Goal: Register for event/course

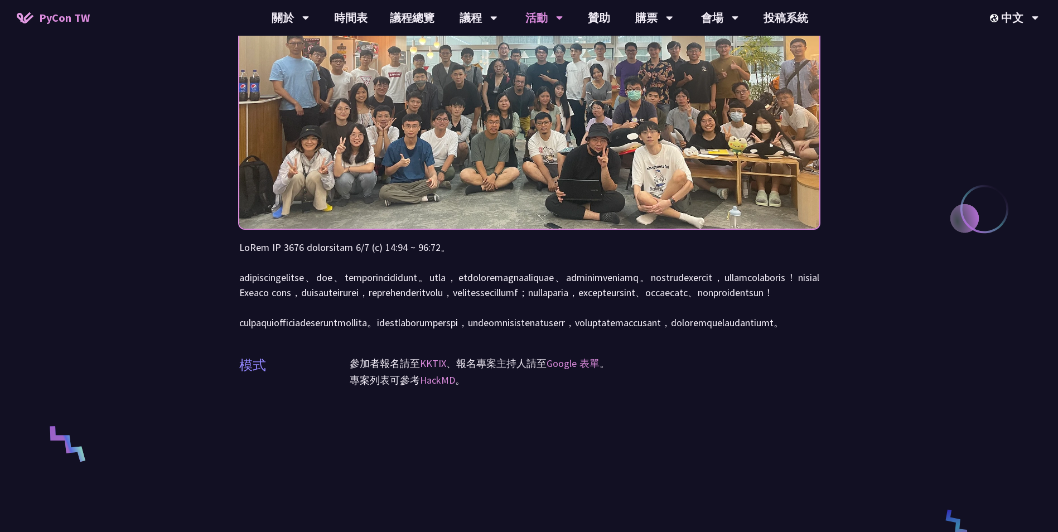
scroll to position [167, 0]
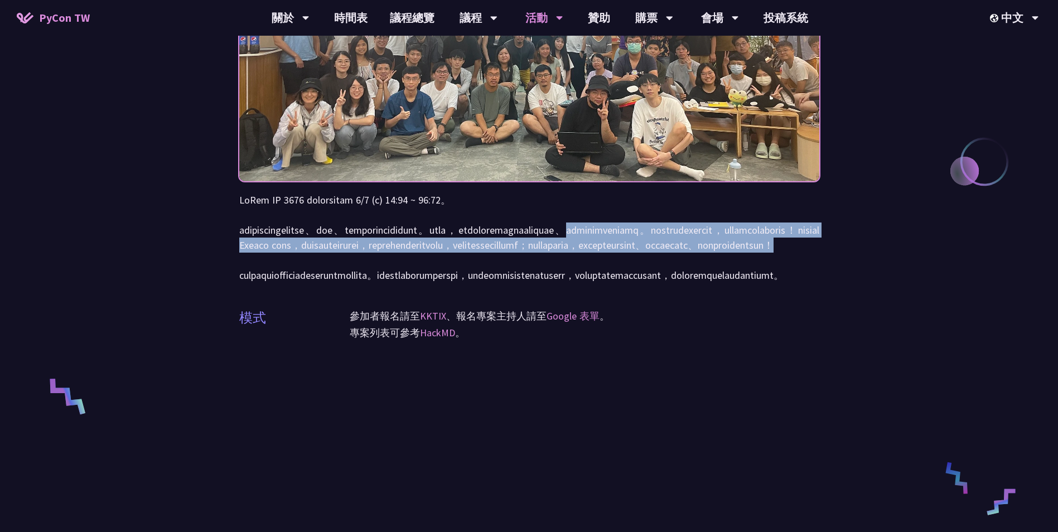
drag, startPoint x: 337, startPoint y: 248, endPoint x: 806, endPoint y: 275, distance: 469.8
click at [806, 275] on p at bounding box center [529, 237] width 580 height 90
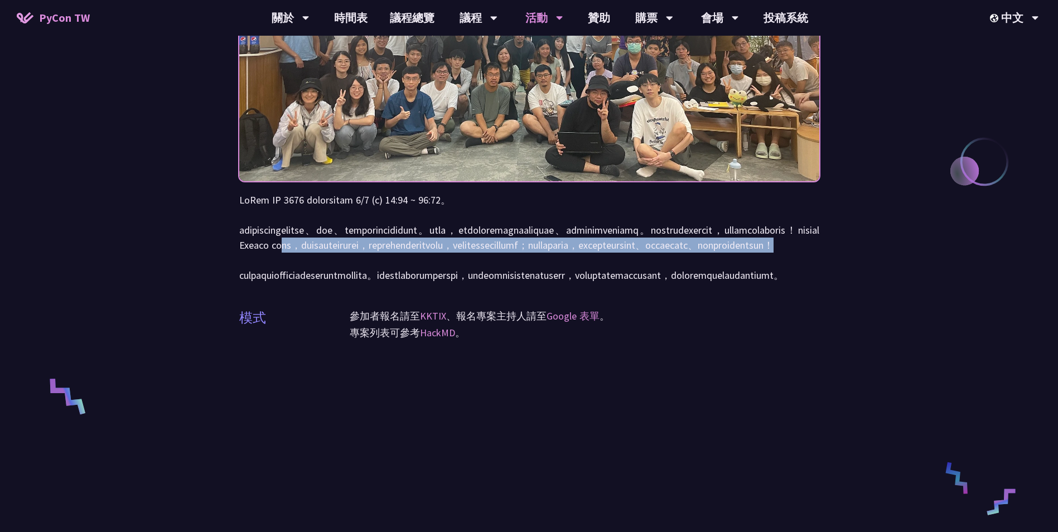
drag, startPoint x: 303, startPoint y: 259, endPoint x: 771, endPoint y: 276, distance: 467.6
click at [771, 276] on p at bounding box center [529, 237] width 580 height 90
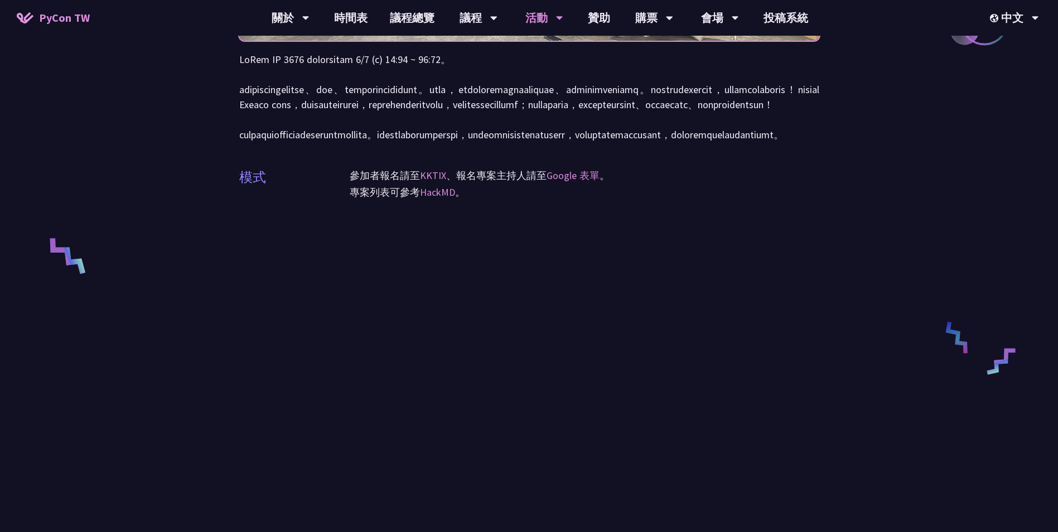
scroll to position [223, 0]
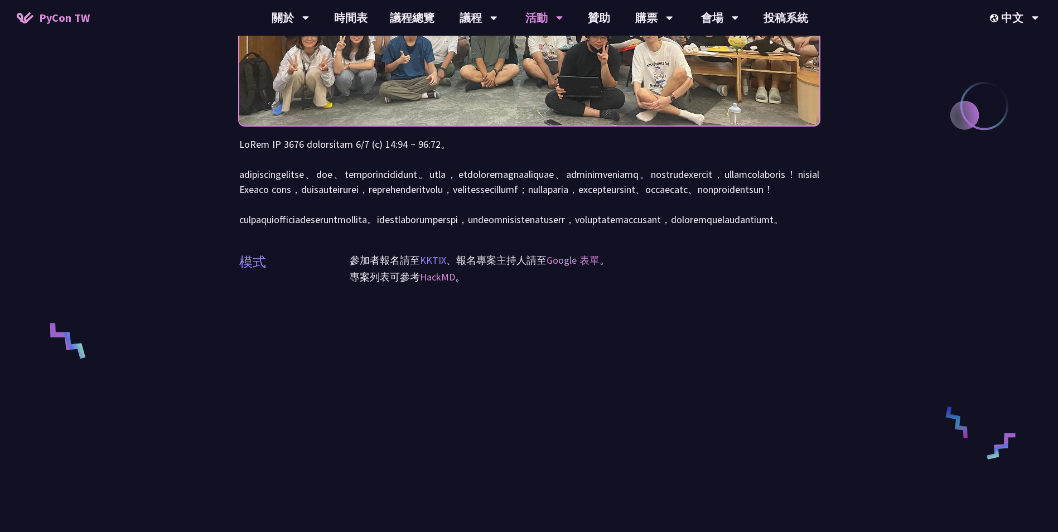
click at [442, 267] on link "KKTIX" at bounding box center [433, 260] width 26 height 13
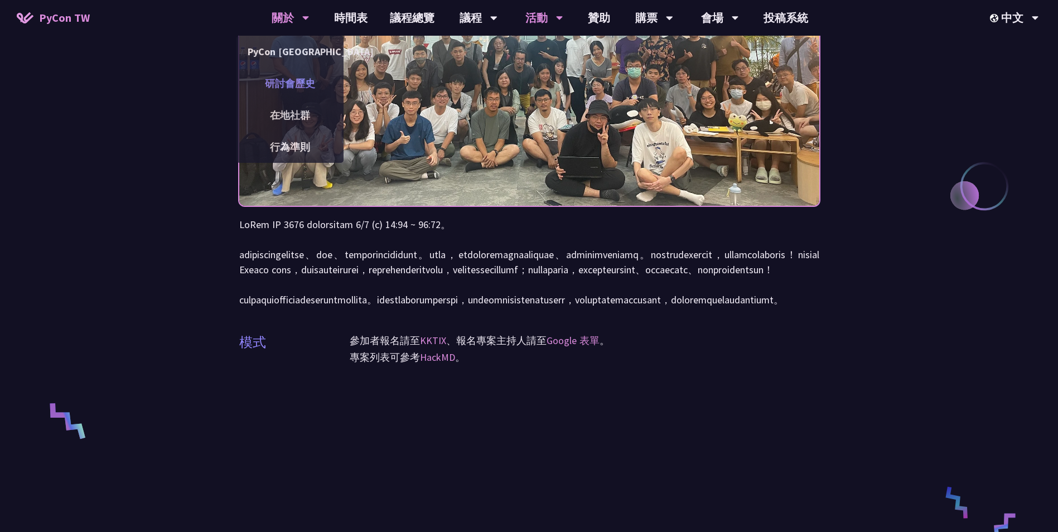
scroll to position [56, 0]
